Goal: Information Seeking & Learning: Understand process/instructions

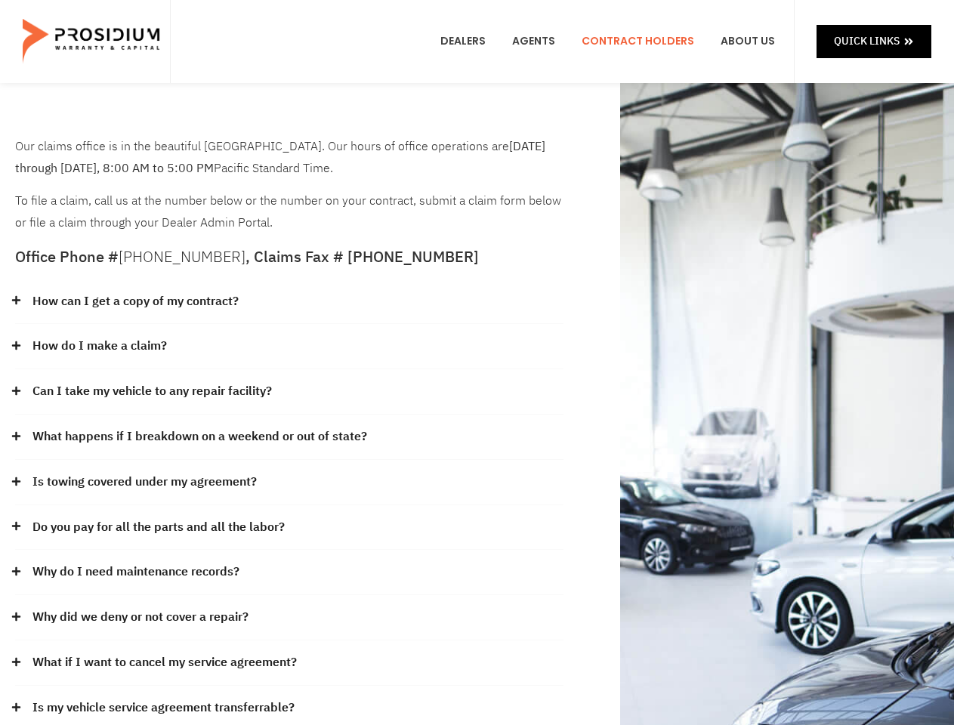
click at [477, 363] on div "How do I make a claim?" at bounding box center [289, 346] width 548 height 45
click at [289, 302] on div "How can I get a copy of my contract?" at bounding box center [289, 302] width 548 height 45
click at [134, 301] on link "How can I get a copy of my contract?" at bounding box center [135, 302] width 206 height 22
click at [289, 347] on div "How do I make a claim?" at bounding box center [289, 346] width 548 height 45
click at [99, 346] on link "How do I make a claim?" at bounding box center [99, 346] width 134 height 22
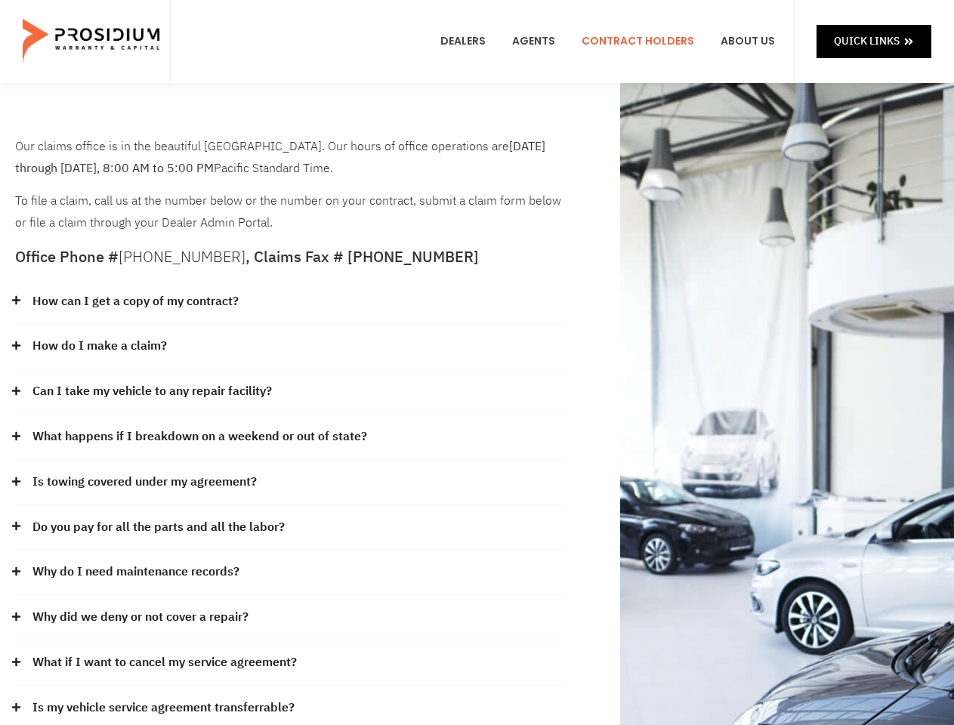
click at [289, 392] on div "Can I take my vehicle to any repair facility?" at bounding box center [289, 391] width 548 height 45
click at [153, 391] on link "Can I take my vehicle to any repair facility?" at bounding box center [151, 392] width 239 height 22
click at [289, 437] on link "What happens if I breakdown on a weekend or out of state?" at bounding box center [199, 437] width 335 height 22
click at [198, 437] on link "What happens if I breakdown on a weekend or out of state?" at bounding box center [199, 437] width 335 height 22
click at [289, 483] on div "Is towing covered under my agreement?" at bounding box center [289, 482] width 548 height 45
